Goal: Task Accomplishment & Management: Manage account settings

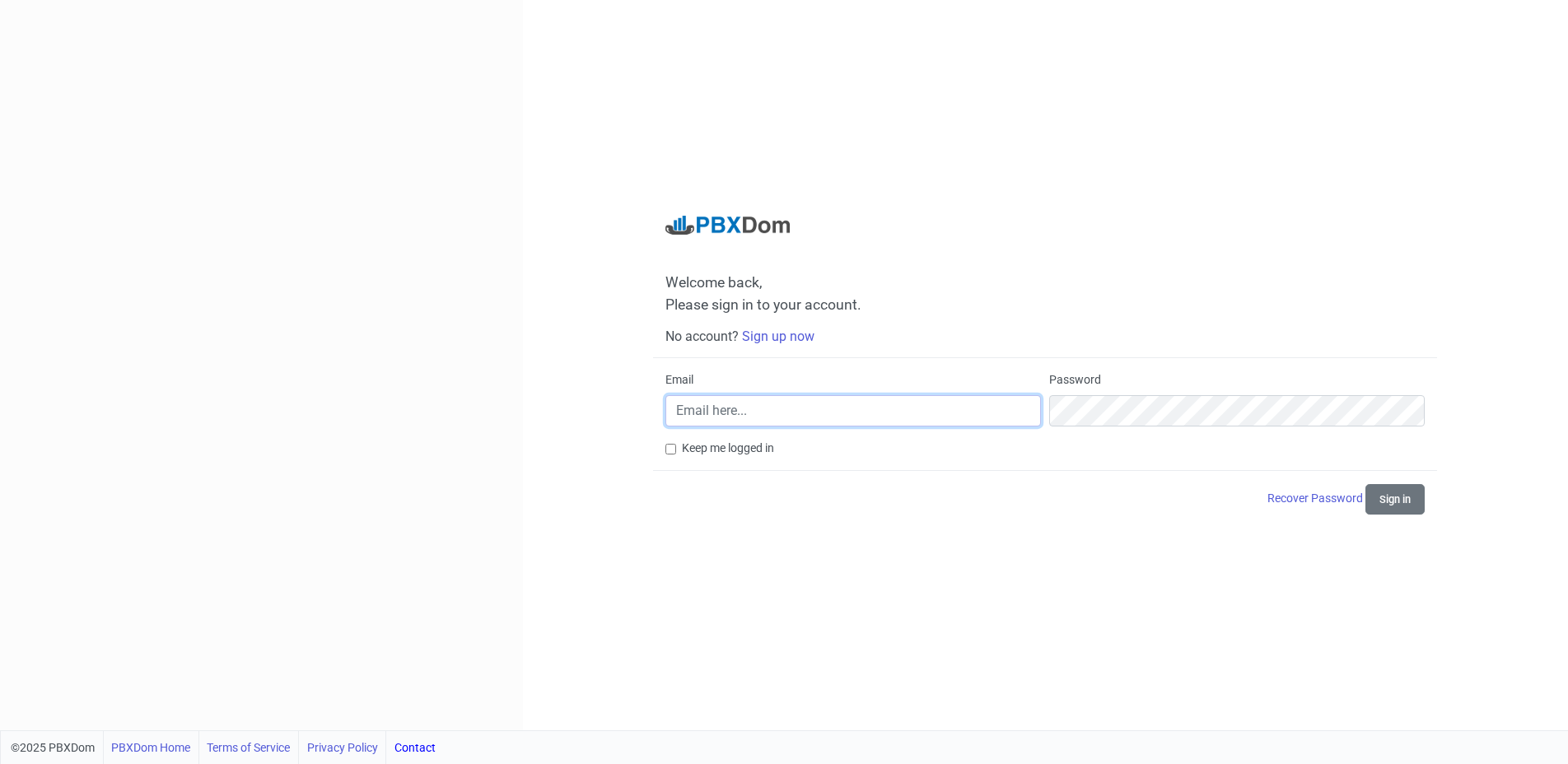
click at [775, 409] on input "Email" at bounding box center [853, 411] width 376 height 32
paste input "Rishabh23"
click at [707, 412] on input "Rishabh23" at bounding box center [853, 411] width 376 height 32
click at [745, 388] on div "Email Rishabh23" at bounding box center [853, 399] width 376 height 55
click at [745, 406] on input "Rishabh23" at bounding box center [853, 411] width 376 height 32
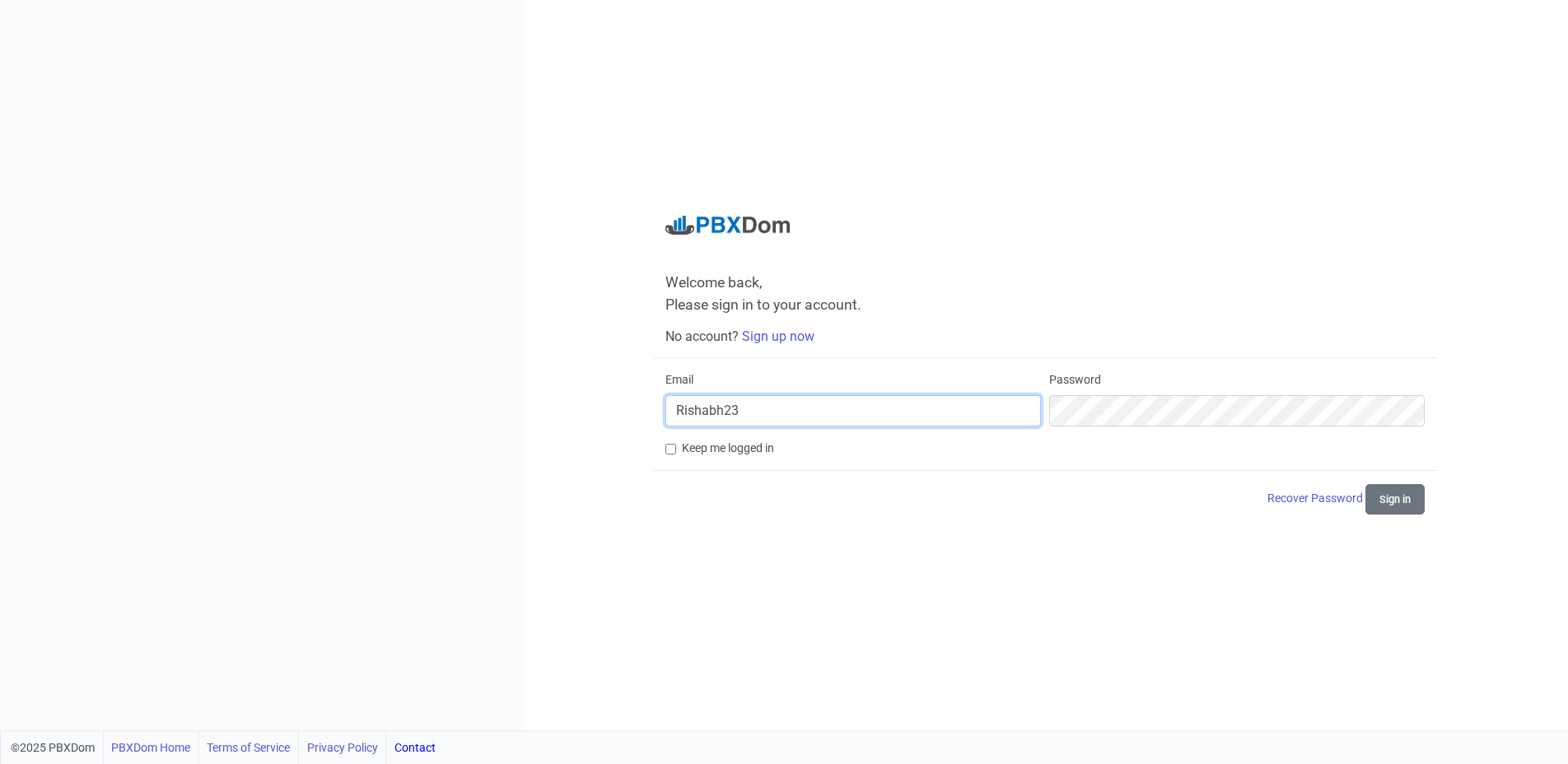
click at [745, 406] on input "Rishabh23" at bounding box center [853, 411] width 376 height 32
paste input "[EMAIL_ADDRESS][DOMAIN_NAME]"
drag, startPoint x: 677, startPoint y: 411, endPoint x: 625, endPoint y: 407, distance: 52.2
click at [625, 407] on div "Welcome back, Please sign in to your account. No account? Sign up now Email [EM…" at bounding box center [1046, 365] width 1045 height 731
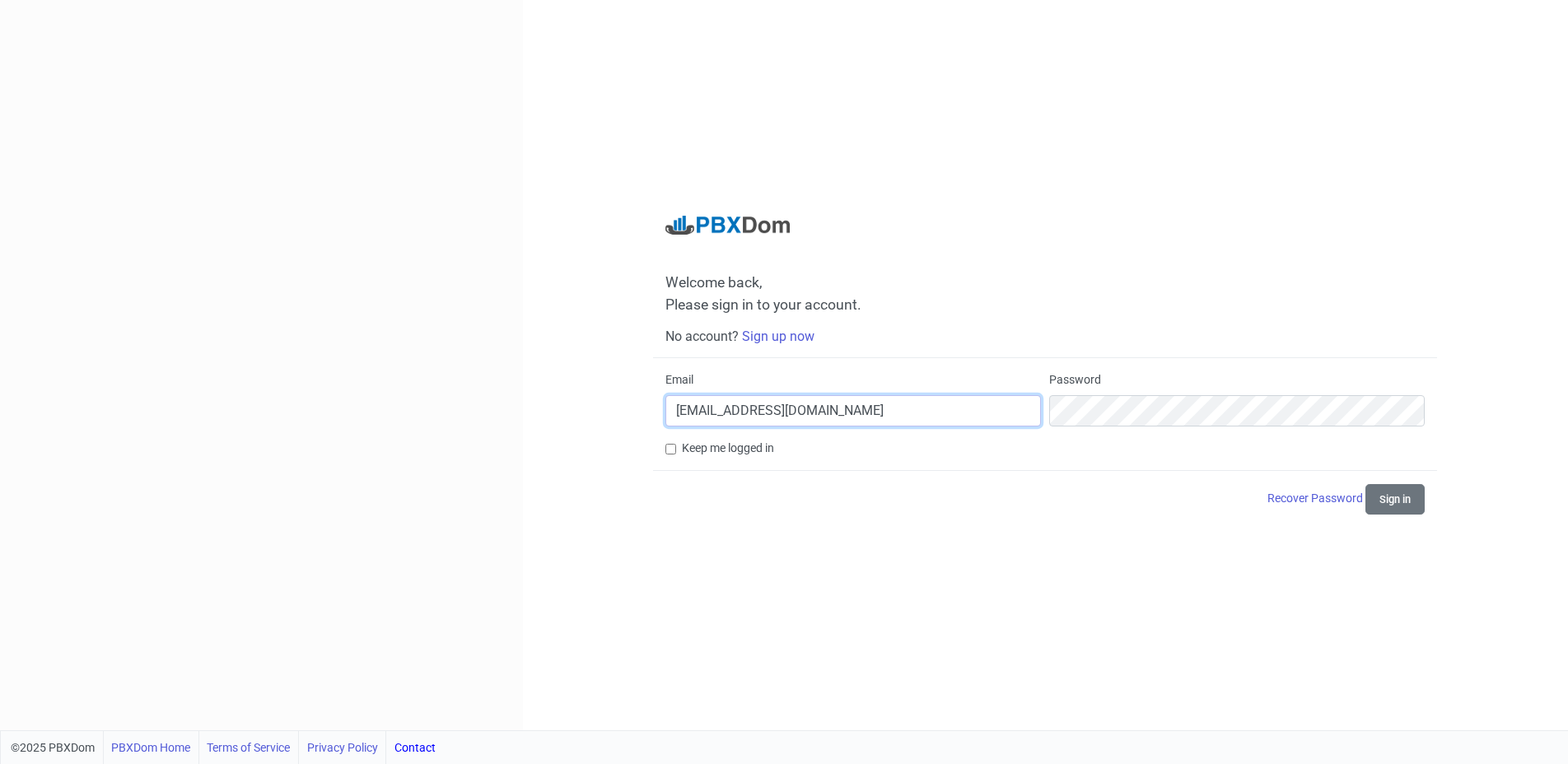
type input "[EMAIL_ADDRESS][DOMAIN_NAME]"
click at [1391, 500] on button "Sign in" at bounding box center [1395, 499] width 59 height 31
